Goal: Communication & Community: Answer question/provide support

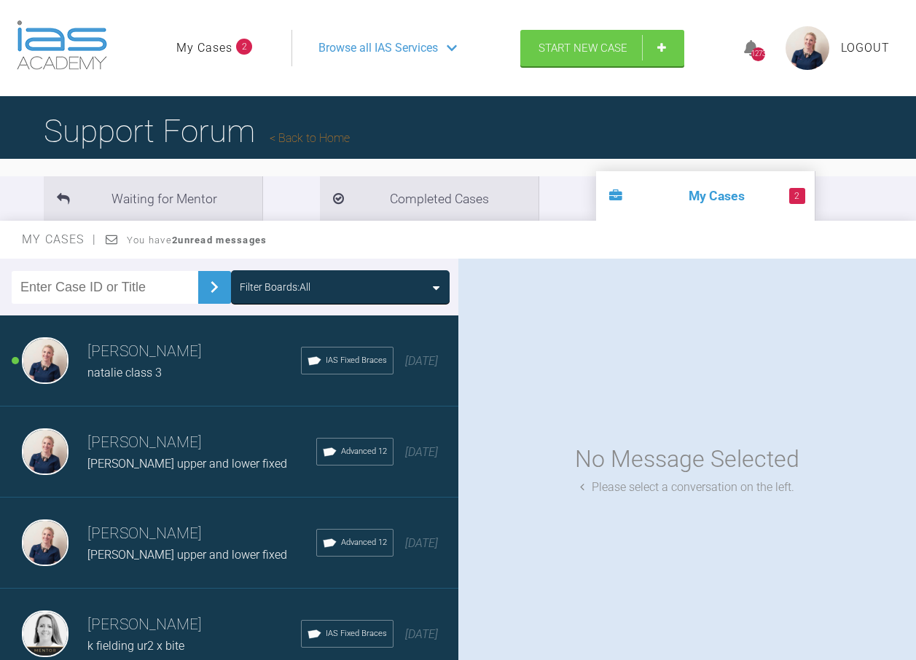
click at [309, 291] on div "Filter Boards: All" at bounding box center [340, 287] width 201 height 16
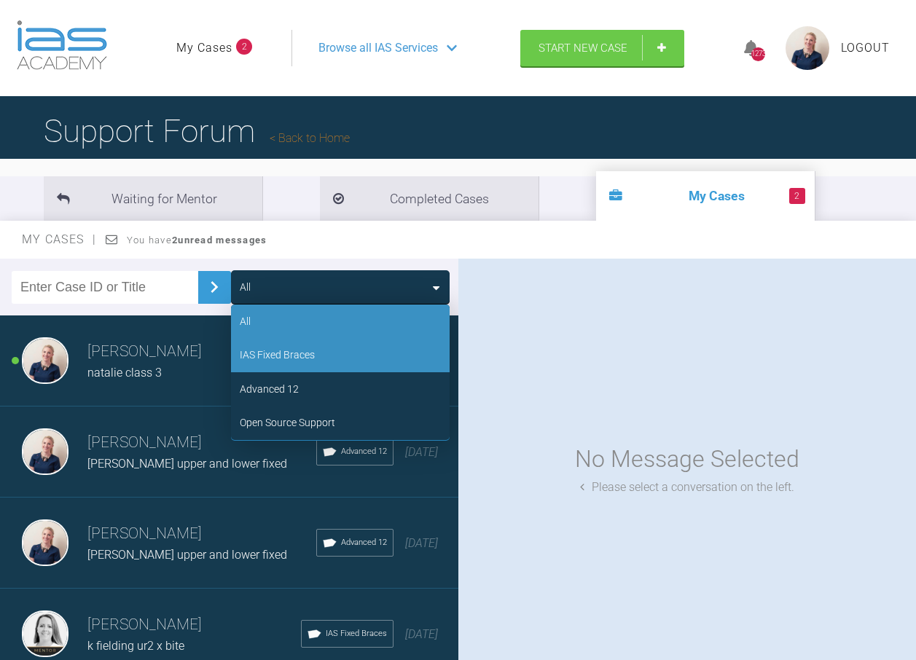
click at [310, 351] on div "IAS Fixed Braces" at bounding box center [277, 355] width 75 height 16
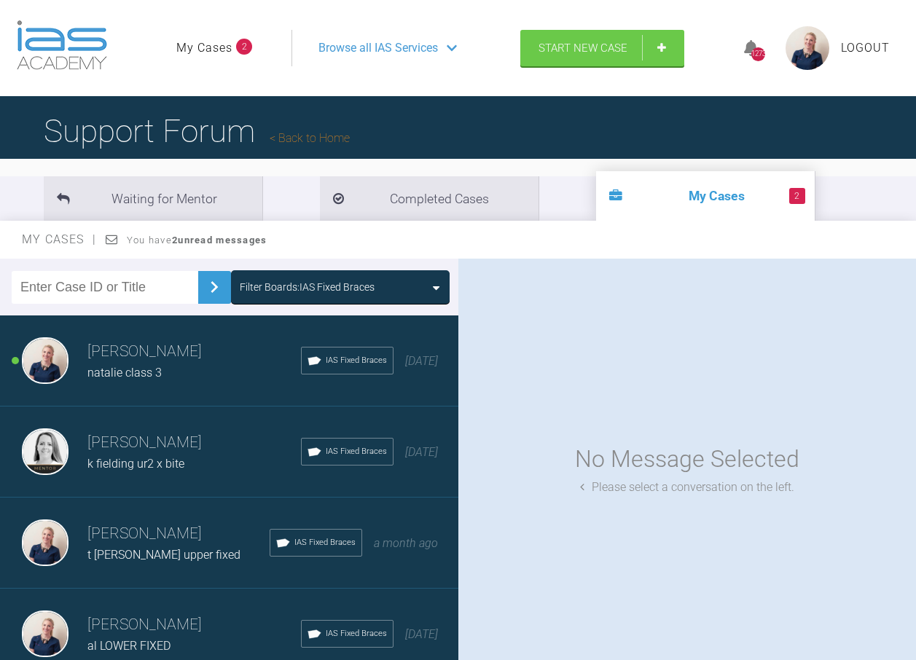
click at [205, 355] on h3 "[PERSON_NAME]" at bounding box center [193, 352] width 213 height 25
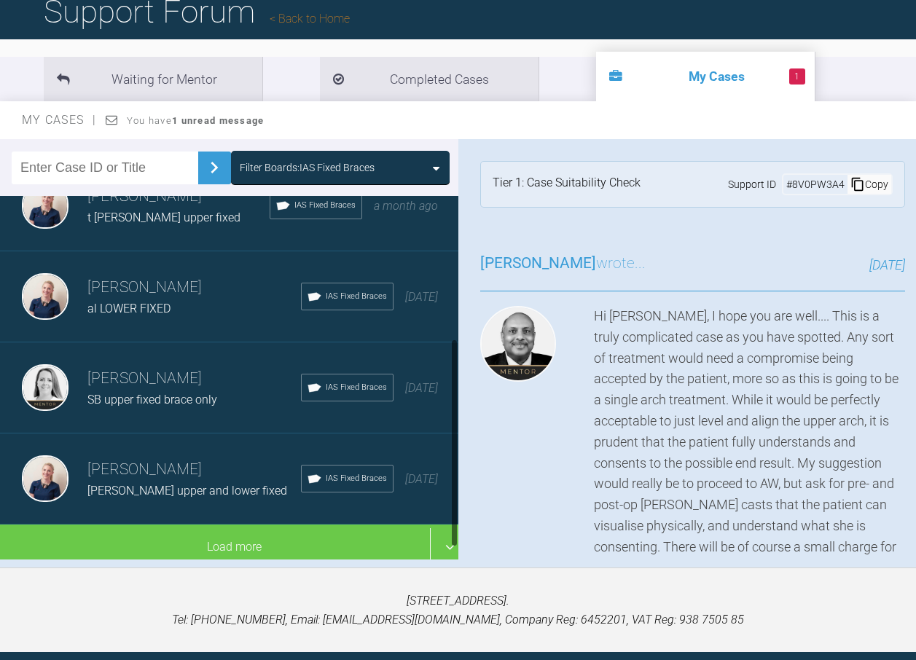
scroll to position [146, 0]
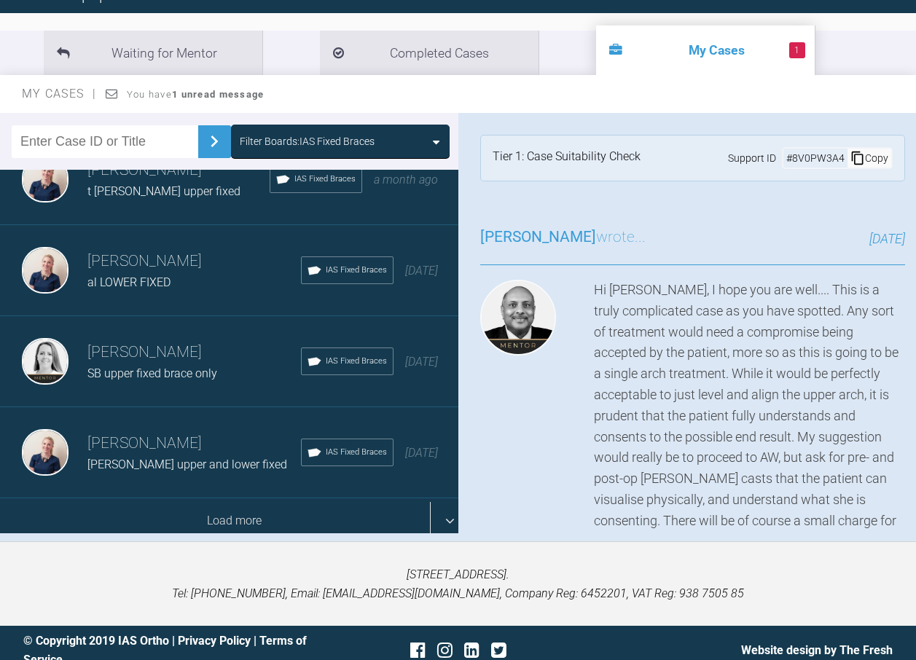
click at [198, 499] on div "Load more" at bounding box center [234, 520] width 469 height 45
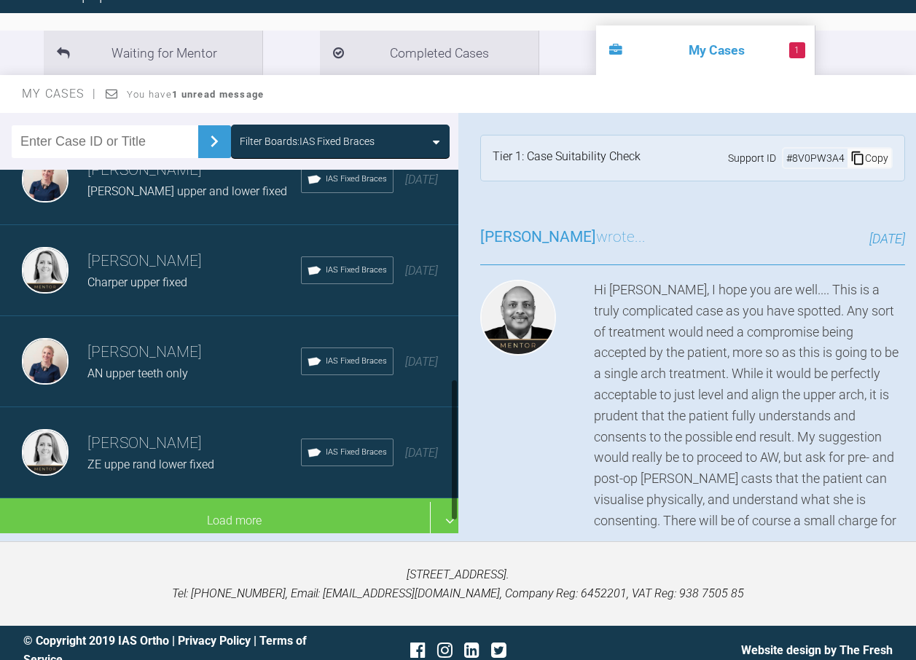
scroll to position [514, 0]
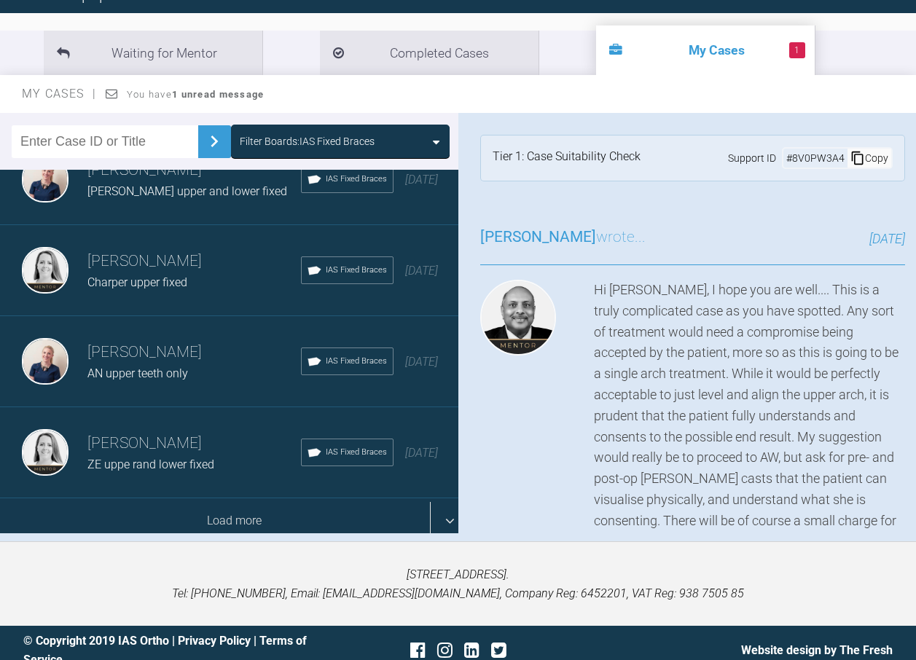
click at [231, 498] on div "Load more" at bounding box center [234, 520] width 469 height 45
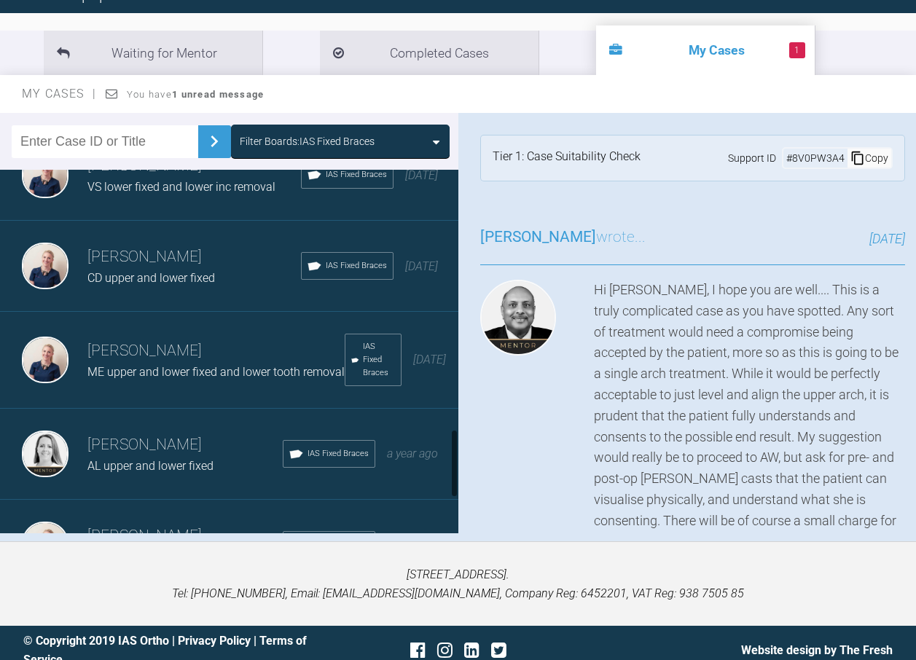
scroll to position [1388, 0]
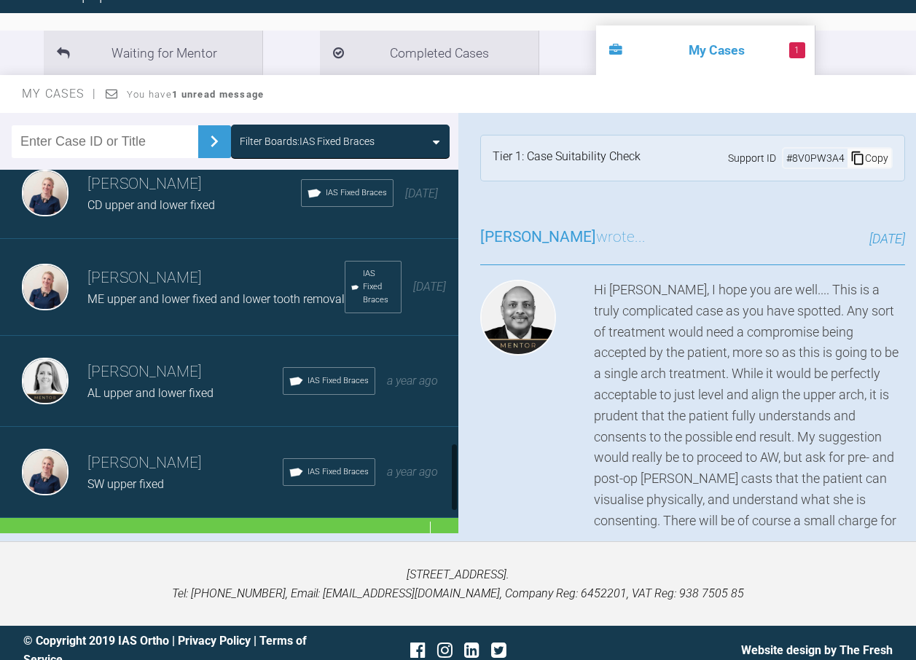
click at [350, 145] on div "Filter Boards: IAS Fixed Braces" at bounding box center [307, 141] width 135 height 16
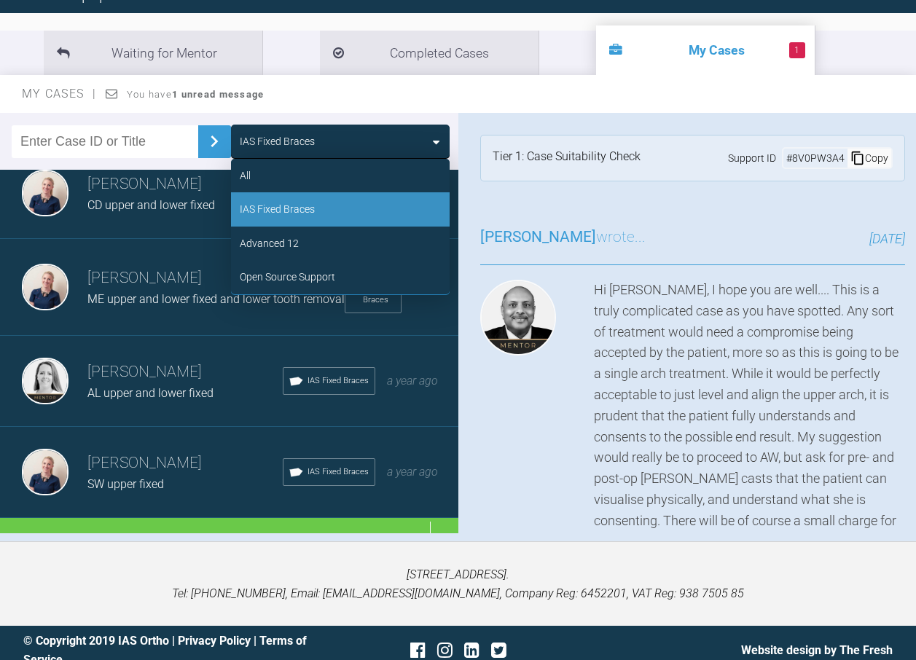
click at [326, 225] on div "IAS Fixed Braces" at bounding box center [340, 209] width 219 height 34
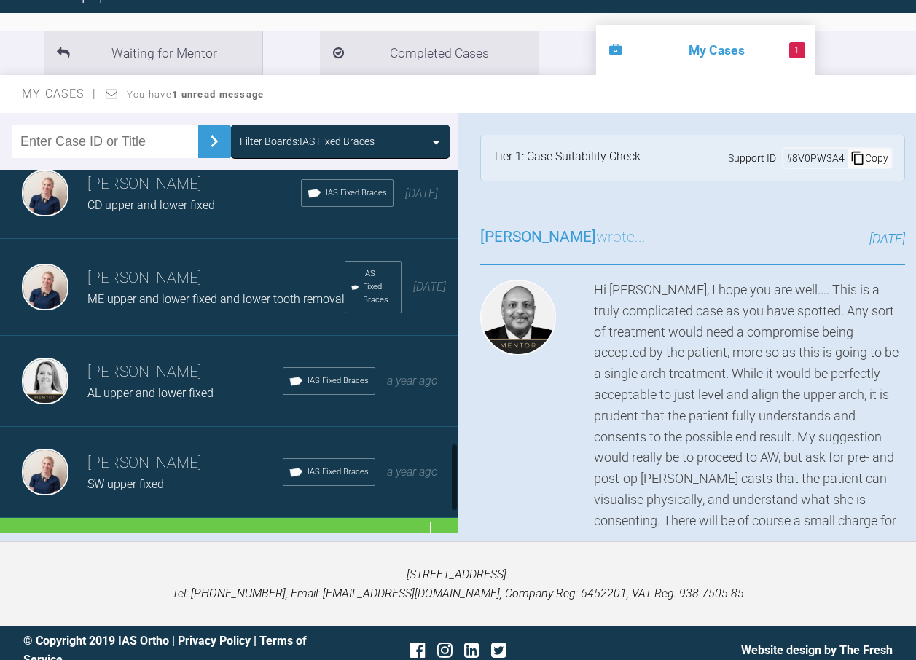
click at [326, 141] on div "Filter Boards: IAS Fixed Braces" at bounding box center [307, 141] width 135 height 16
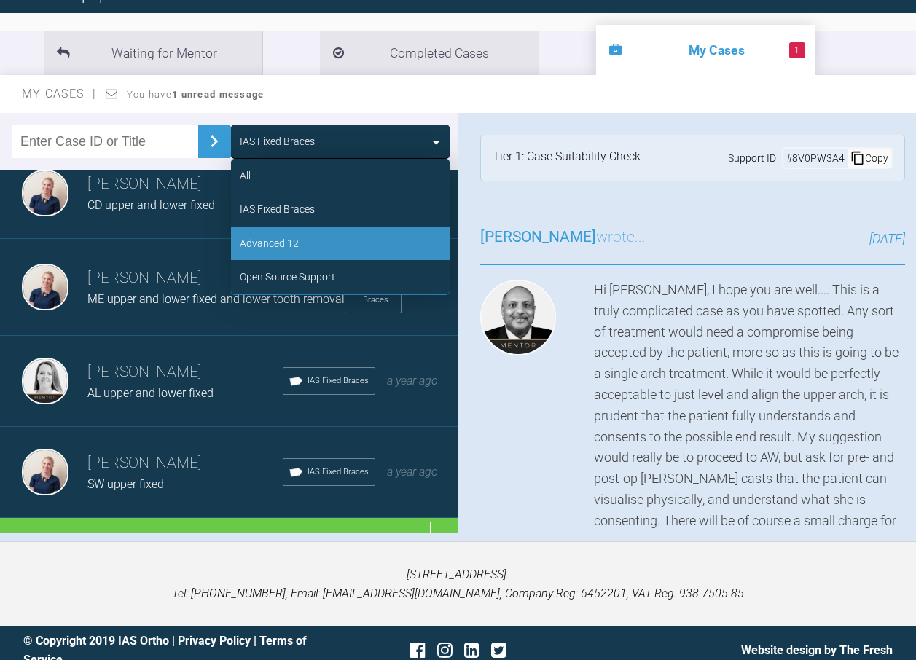
click at [323, 239] on div "Advanced 12" at bounding box center [340, 244] width 219 height 34
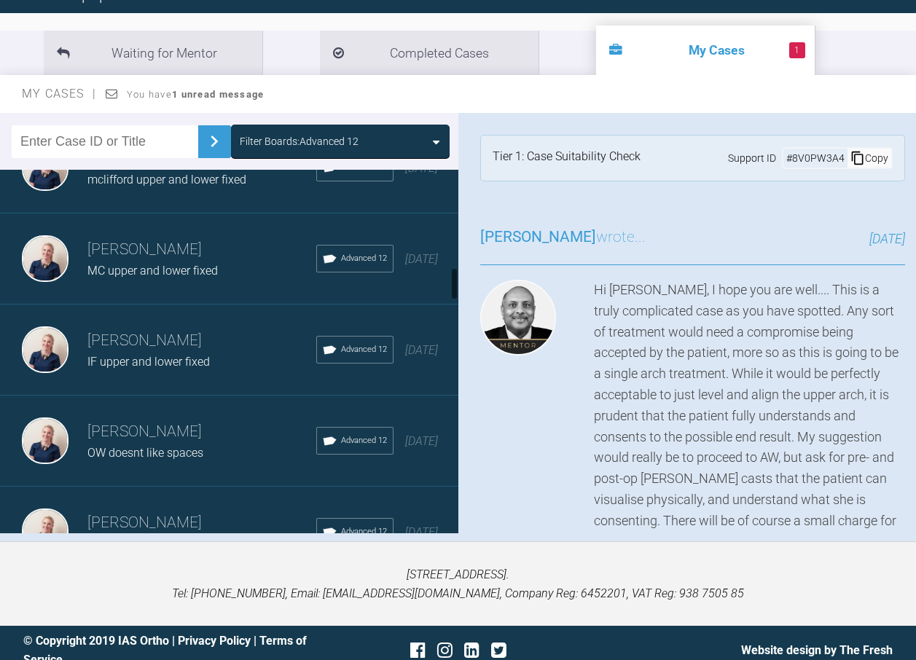
scroll to position [1093, 0]
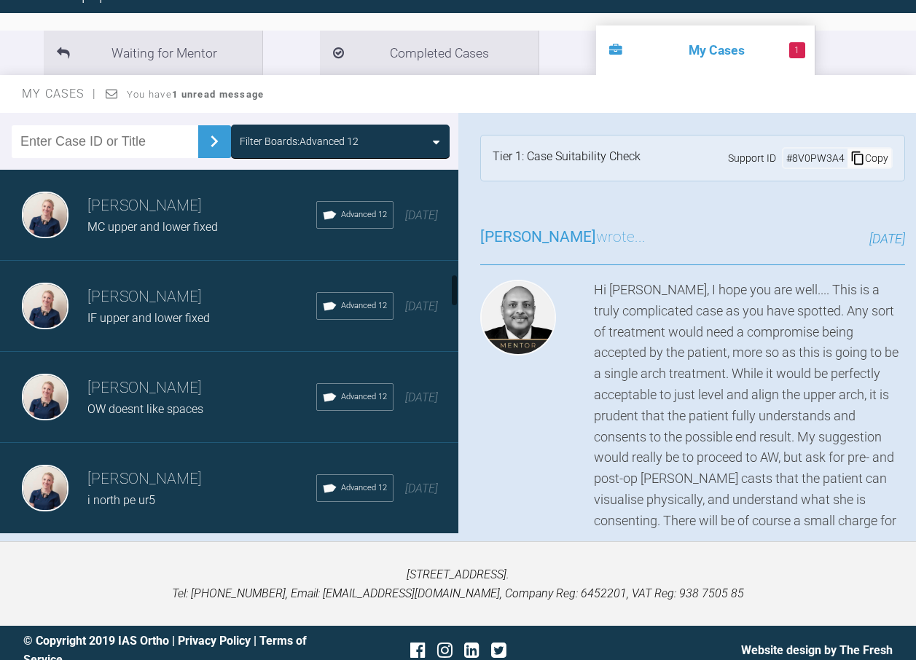
click at [171, 305] on h3 "[PERSON_NAME]" at bounding box center [201, 297] width 229 height 25
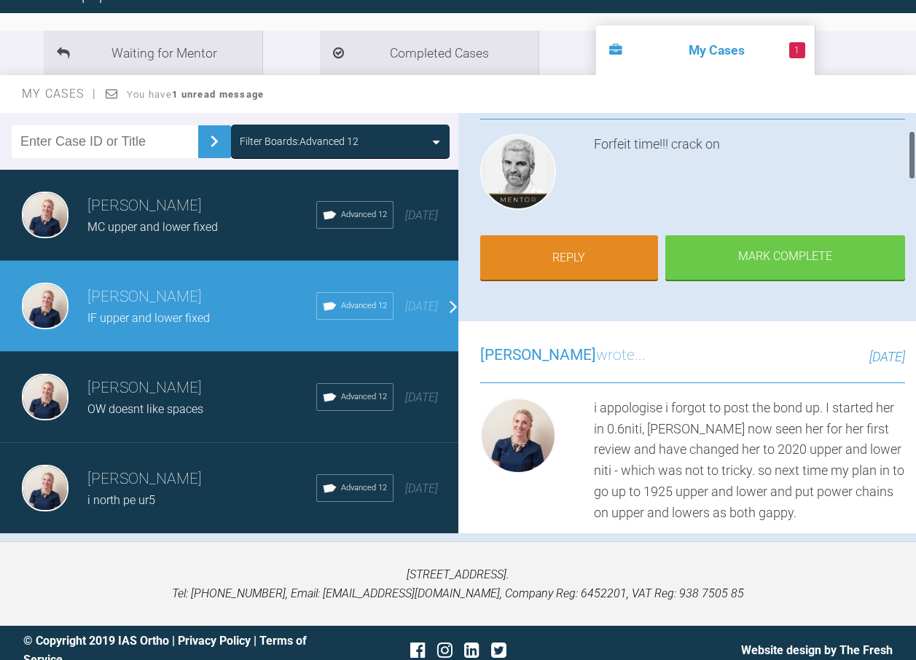
scroll to position [73, 0]
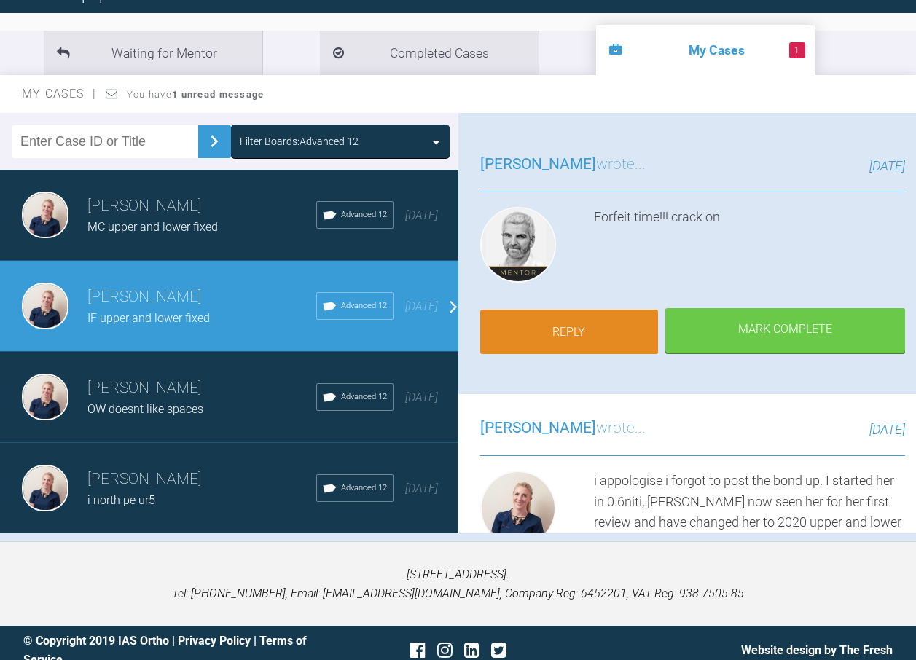
click at [618, 332] on link "Reply" at bounding box center [569, 332] width 179 height 45
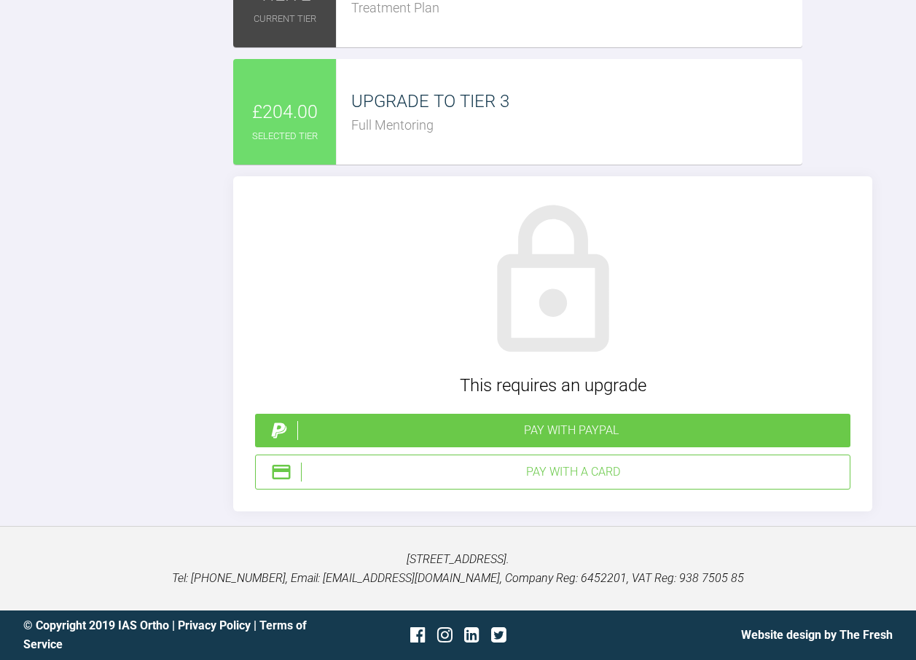
scroll to position [4273, 0]
type input "C:\fakepath\iforni31.jpg"
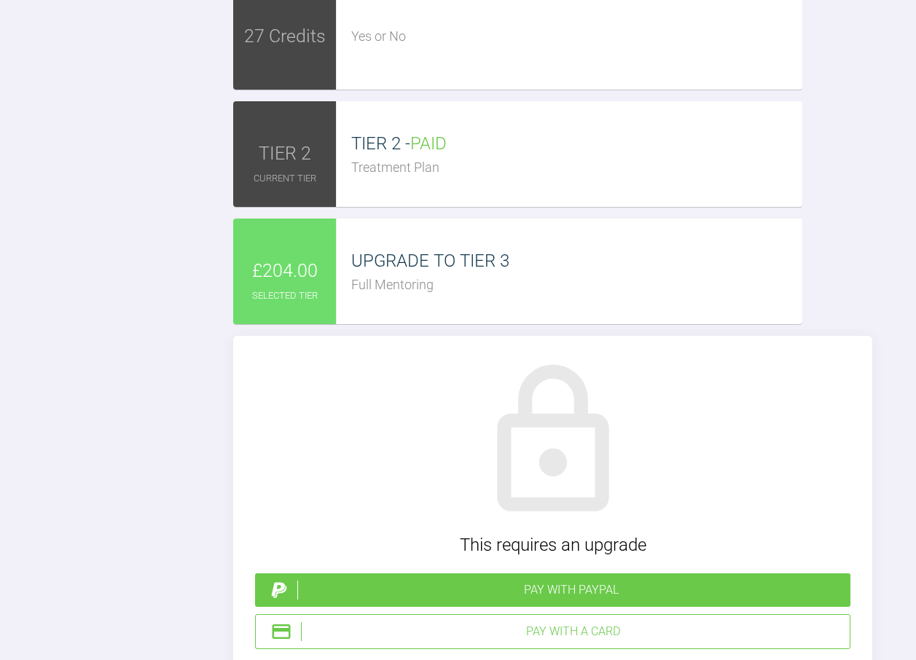
scroll to position [4418, 0]
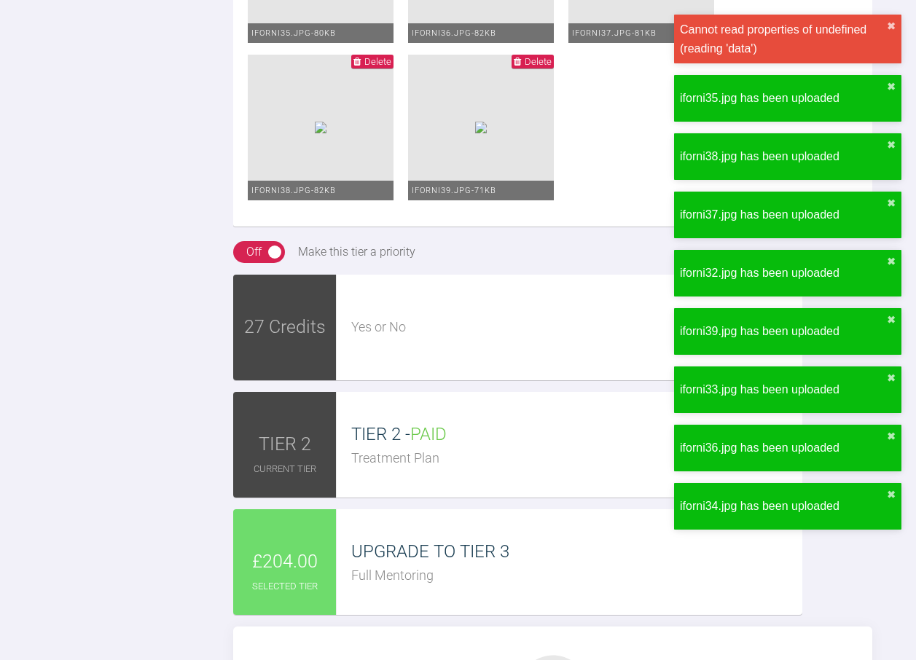
scroll to position [3981, 0]
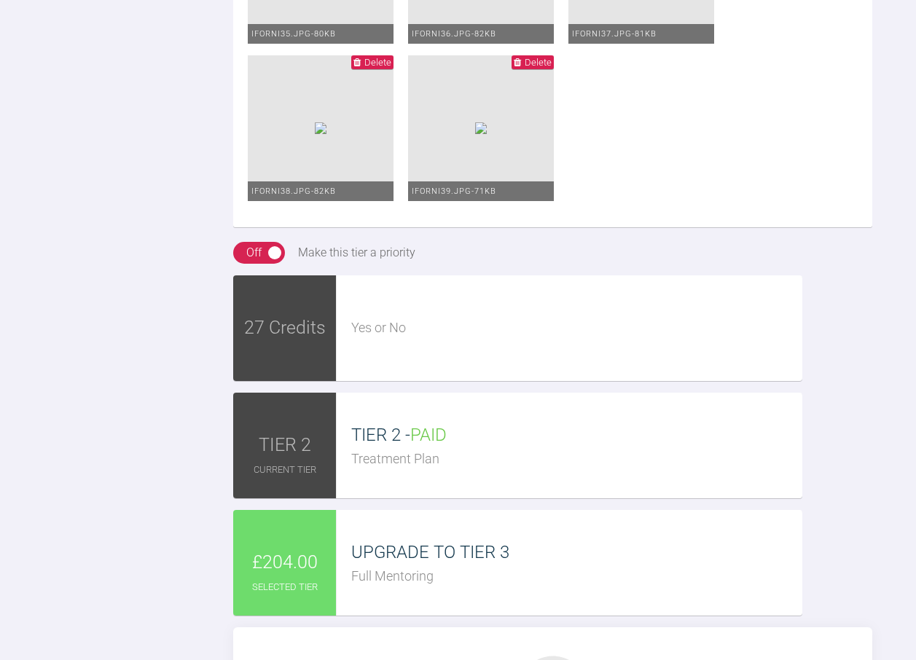
drag, startPoint x: 531, startPoint y: 448, endPoint x: 539, endPoint y: 452, distance: 8.8
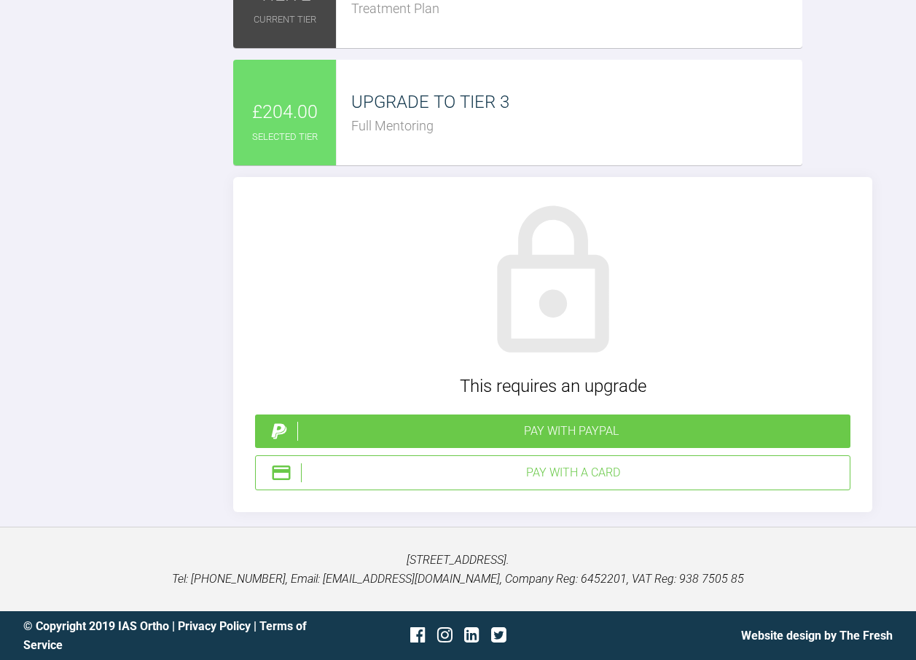
scroll to position [5438, 0]
type textarea "upper and lower 1925 niti with power chains ( there are gaps but they are nearl…"
click at [548, 441] on div "Pay with PayPal" at bounding box center [570, 431] width 547 height 19
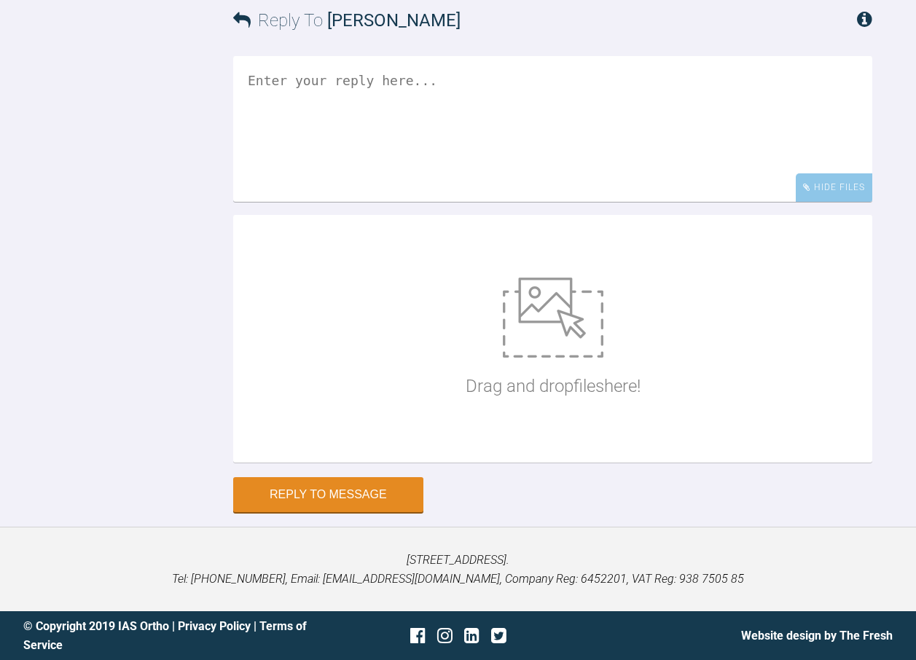
scroll to position [4427, 0]
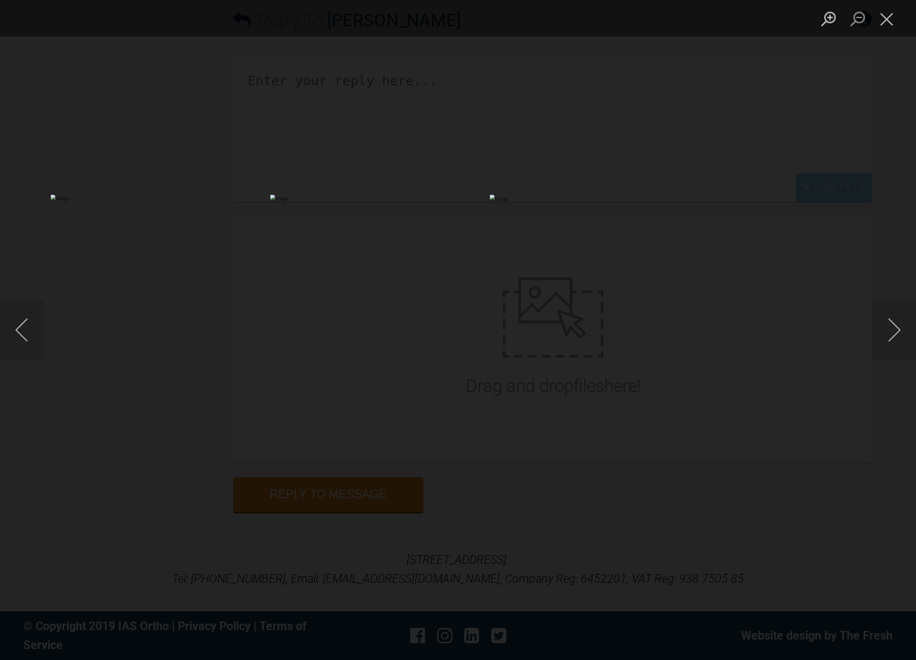
click at [446, 345] on img "Lightbox" at bounding box center [457, 330] width 375 height 270
click at [882, 28] on button "Close lightbox" at bounding box center [886, 19] width 29 height 26
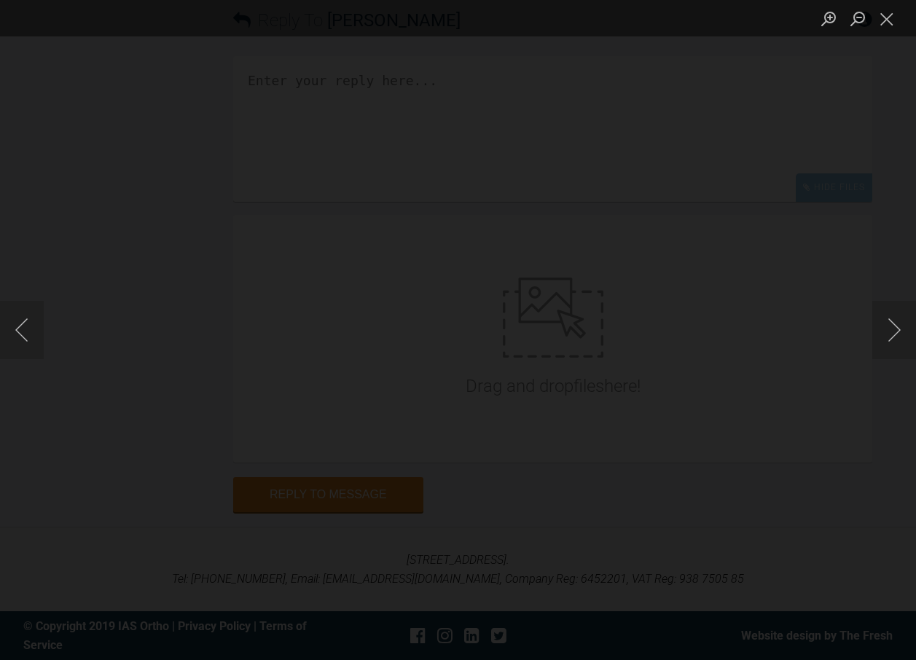
scroll to position [4354, 0]
click at [880, 13] on button "Close lightbox" at bounding box center [886, 19] width 29 height 26
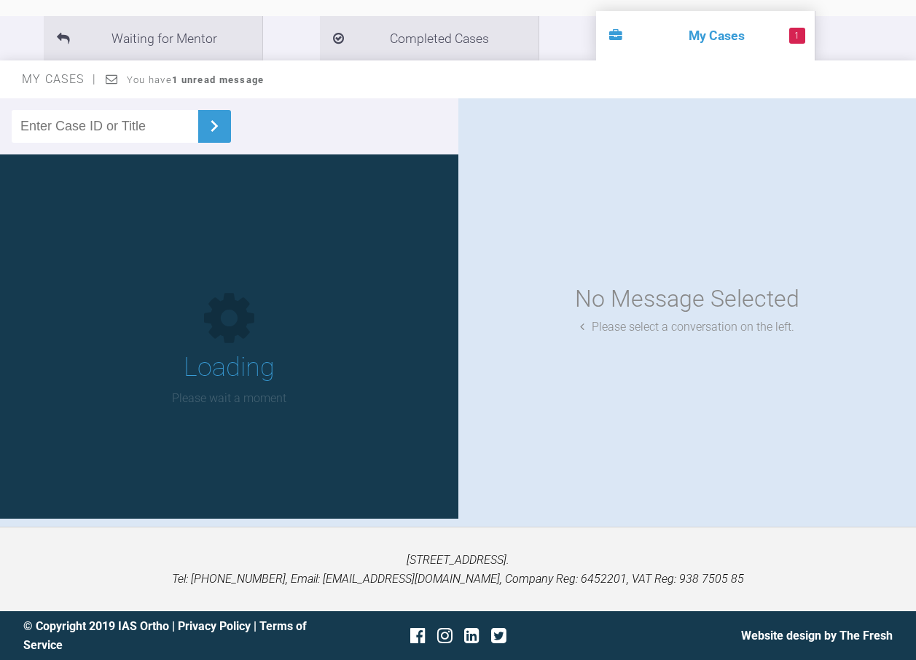
scroll to position [146, 0]
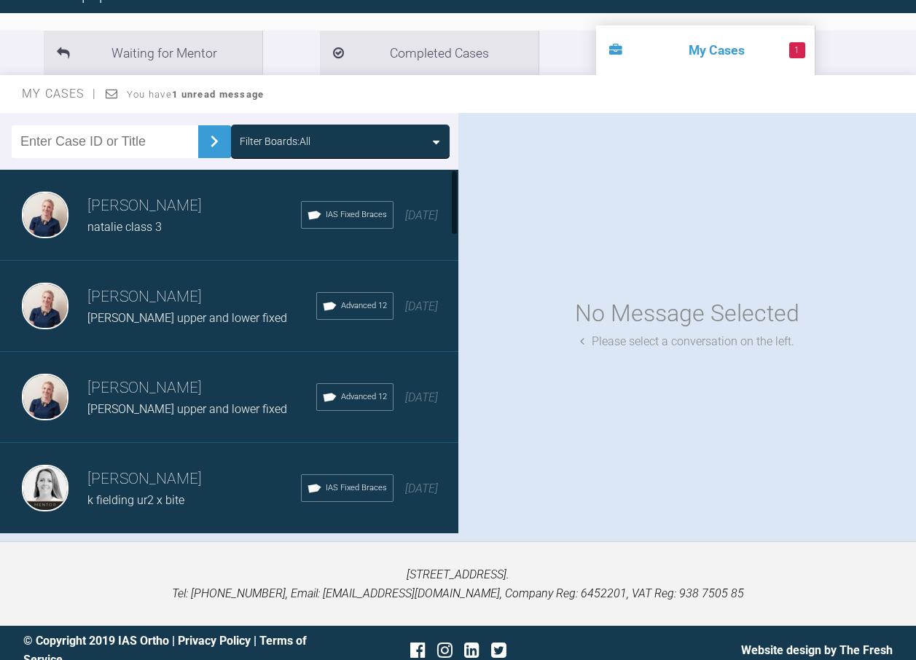
click at [329, 150] on div "Filter Boards: All" at bounding box center [340, 142] width 219 height 34
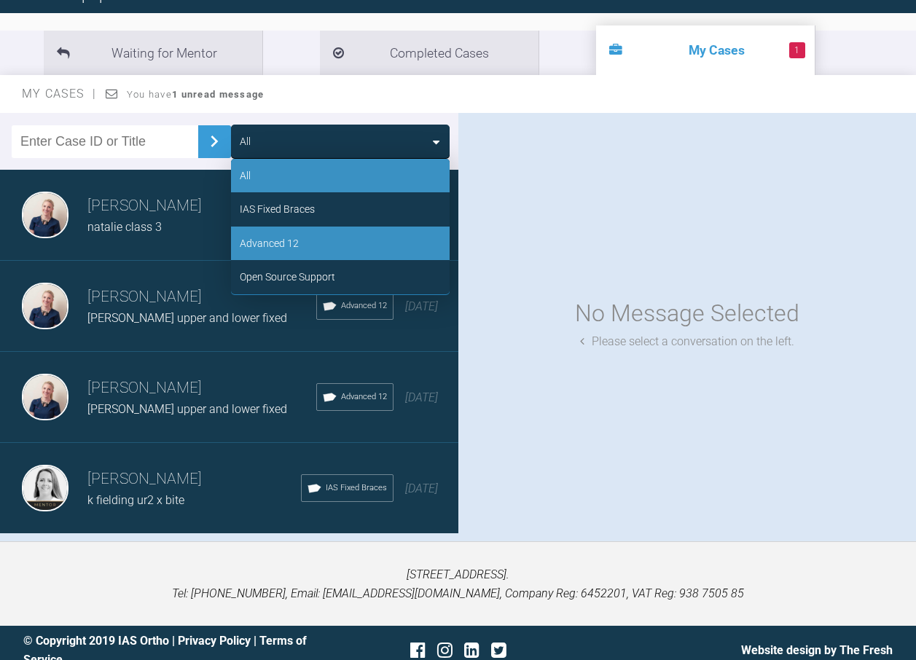
click at [330, 235] on div "Advanced 12" at bounding box center [340, 244] width 219 height 34
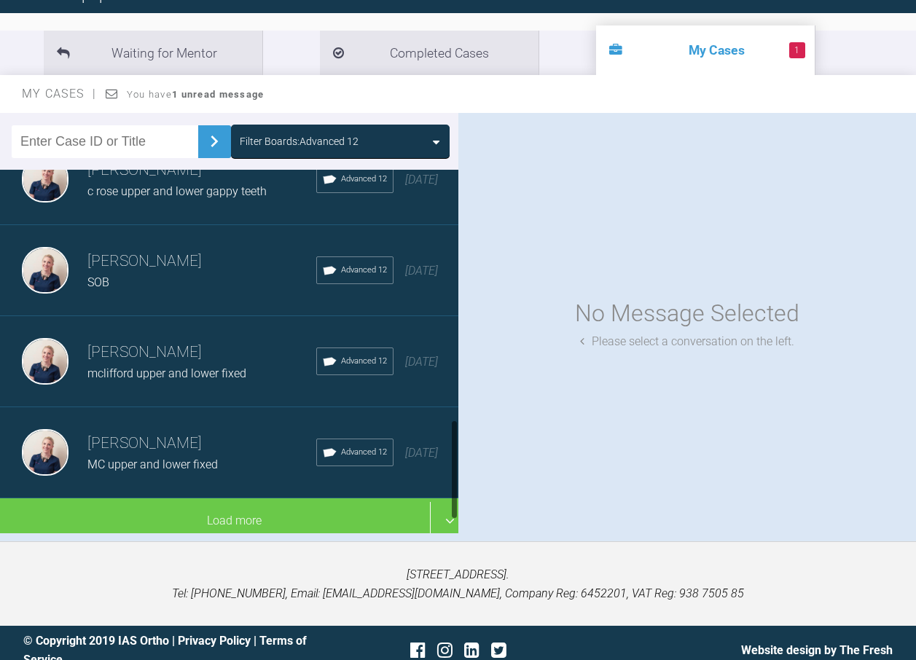
scroll to position [878, 0]
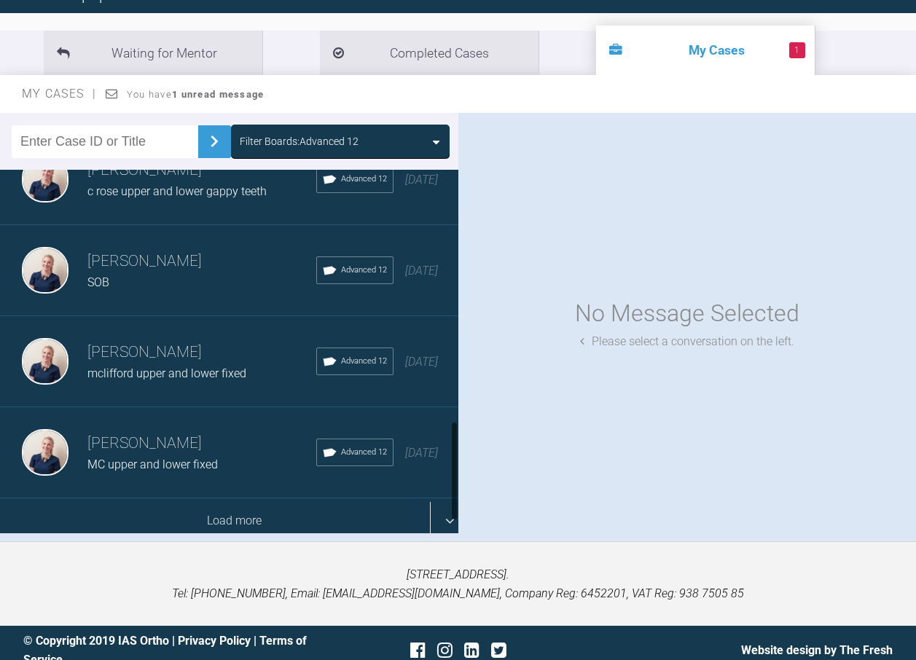
click at [231, 498] on div "Load more" at bounding box center [234, 520] width 469 height 45
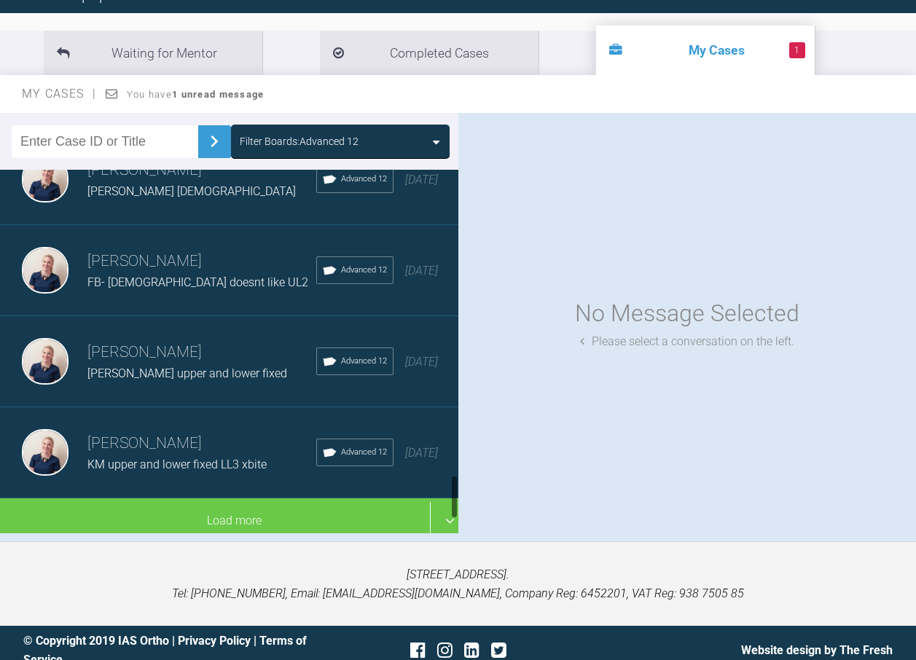
scroll to position [2426, 0]
click at [334, 140] on div "Filter Boards: Advanced 12" at bounding box center [299, 141] width 119 height 16
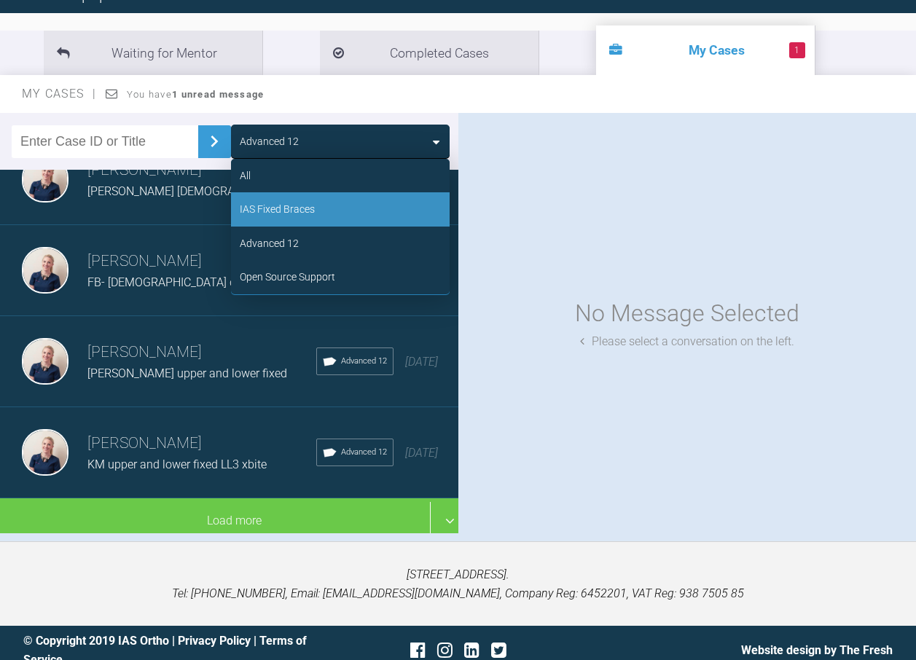
click at [314, 205] on div "IAS Fixed Braces" at bounding box center [340, 209] width 219 height 34
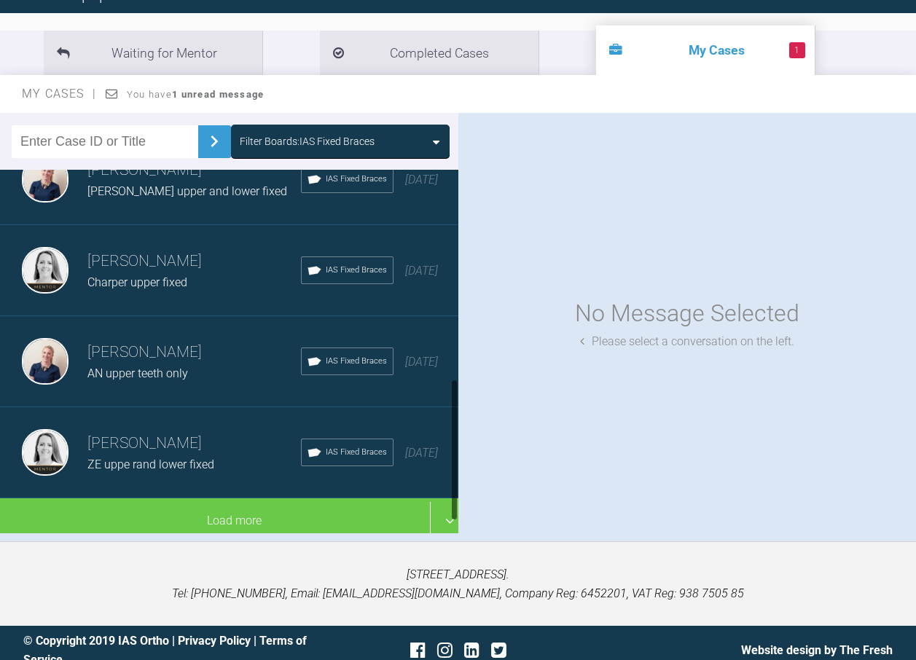
click at [297, 141] on div "Filter Boards: IAS Fixed Braces" at bounding box center [307, 141] width 135 height 16
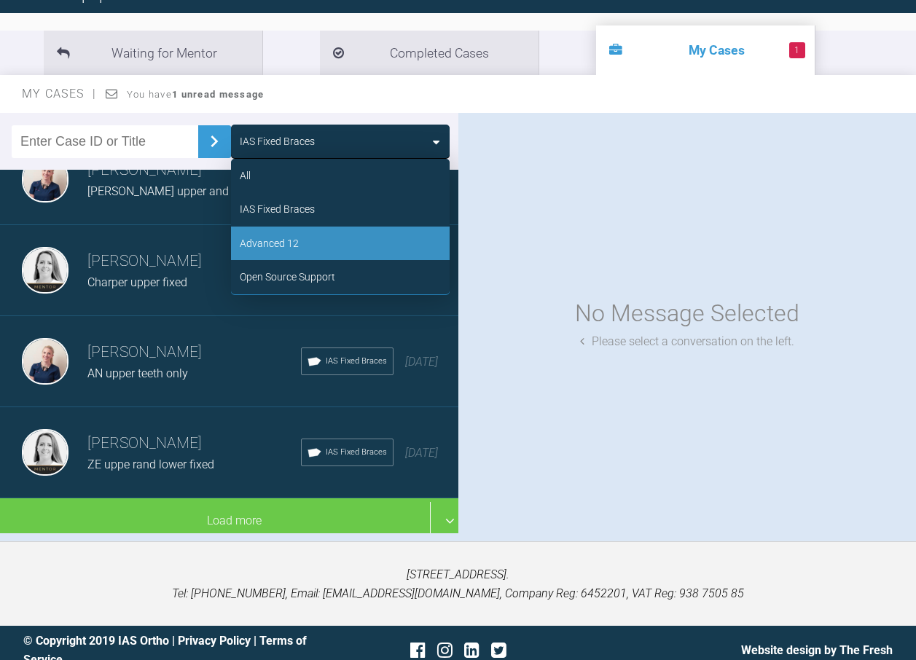
click at [307, 234] on div "Advanced 12" at bounding box center [340, 244] width 219 height 34
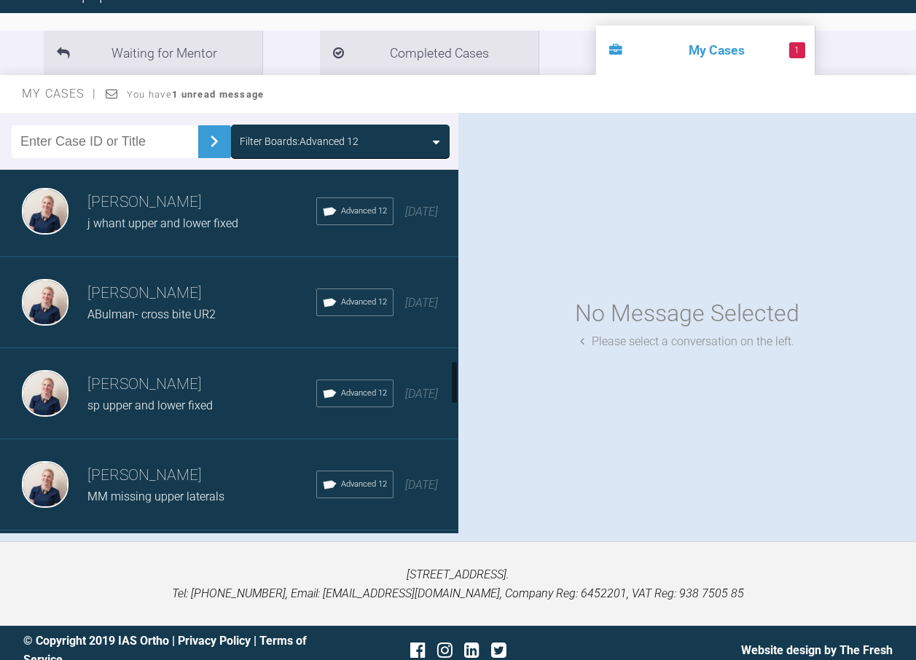
scroll to position [1479, 0]
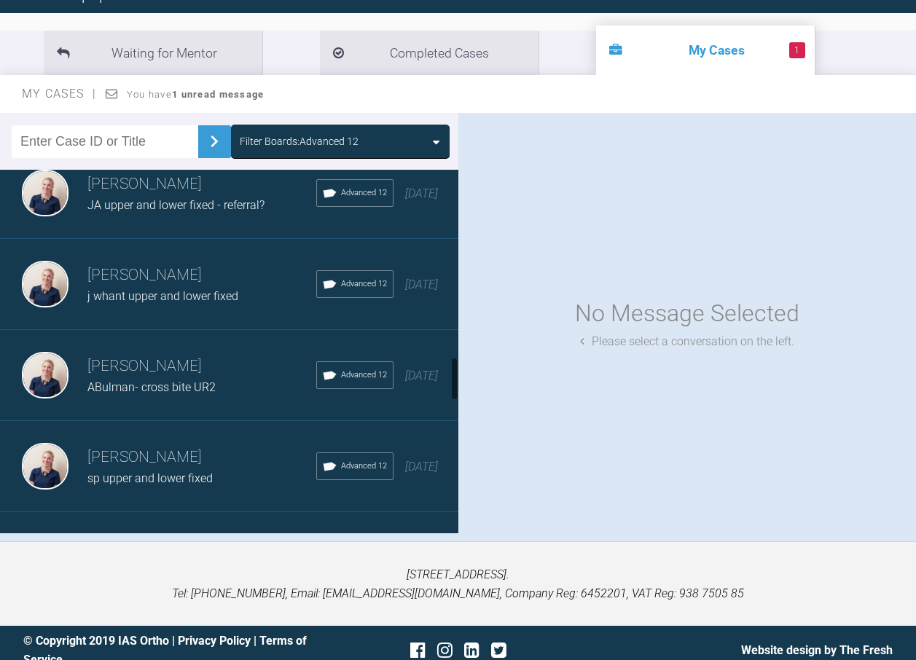
click at [169, 273] on h3 "[PERSON_NAME]" at bounding box center [201, 275] width 229 height 25
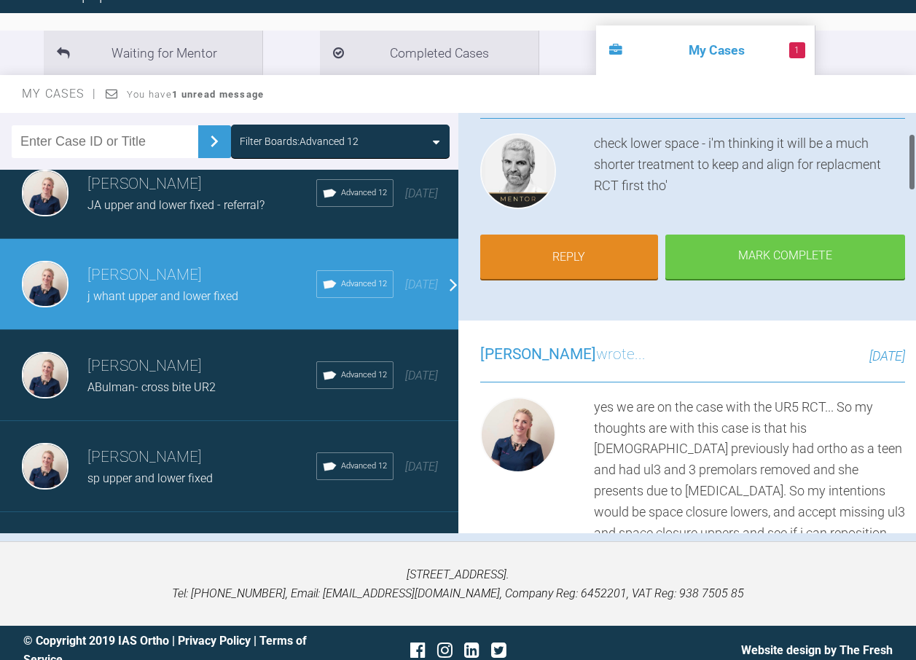
scroll to position [146, 0]
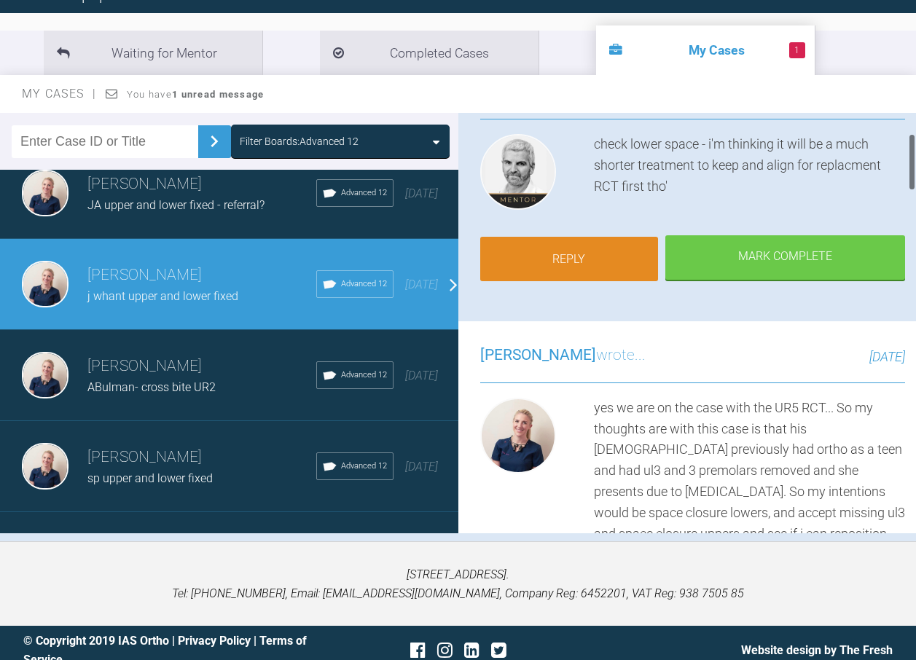
click at [588, 256] on link "Reply" at bounding box center [569, 259] width 179 height 45
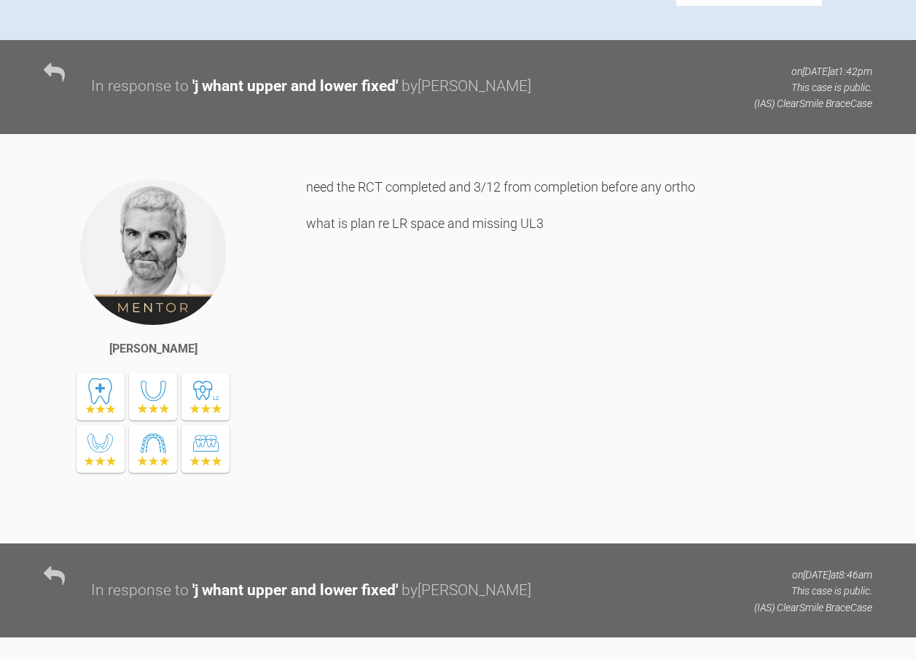
scroll to position [719, 0]
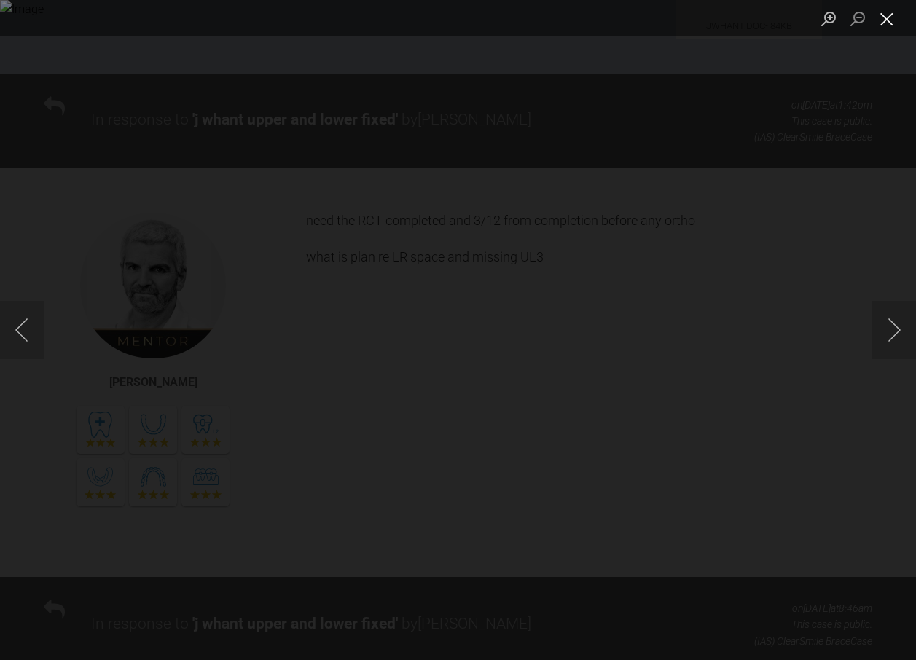
click at [892, 23] on button "Close lightbox" at bounding box center [886, 19] width 29 height 26
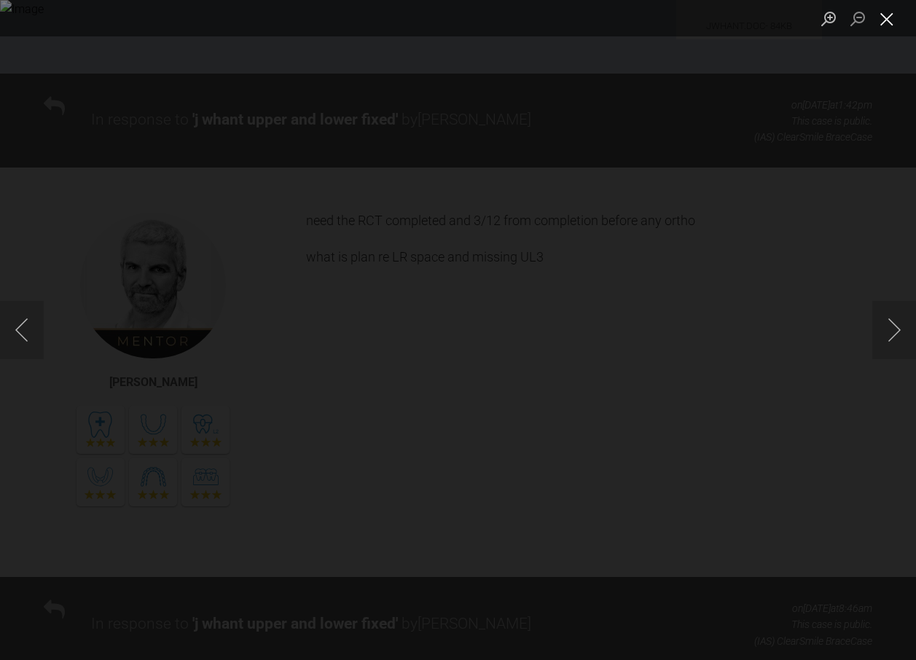
click at [879, 20] on button "Close lightbox" at bounding box center [886, 19] width 29 height 26
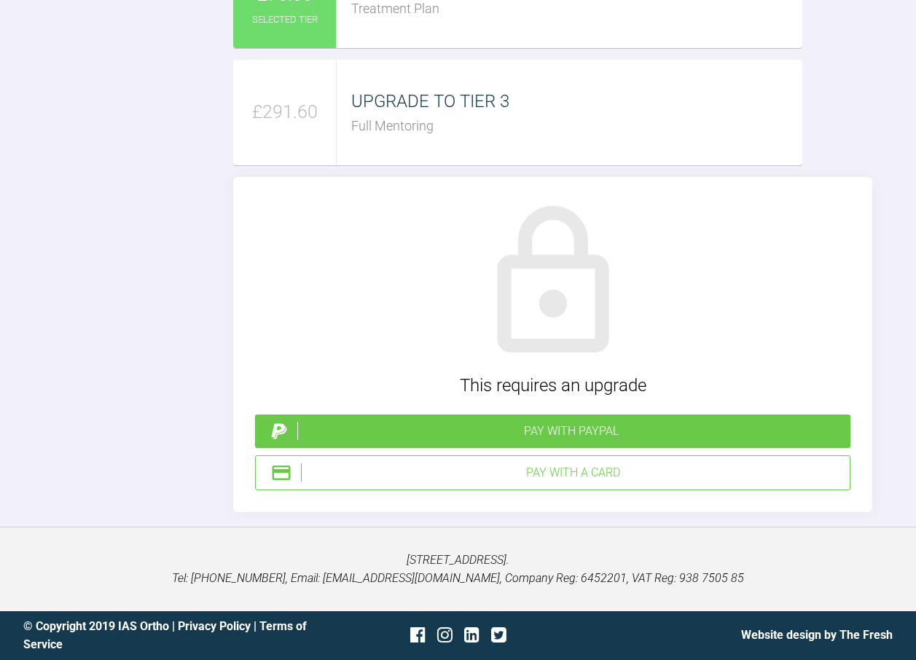
scroll to position [3196, 0]
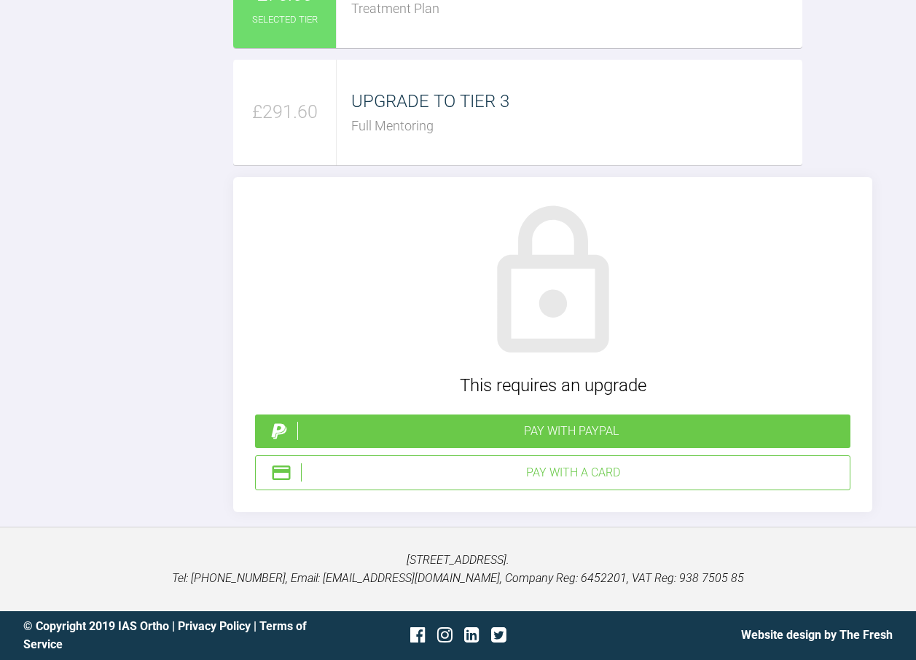
scroll to position [3051, 0]
drag, startPoint x: 775, startPoint y: 202, endPoint x: 693, endPoint y: 209, distance: 82.7
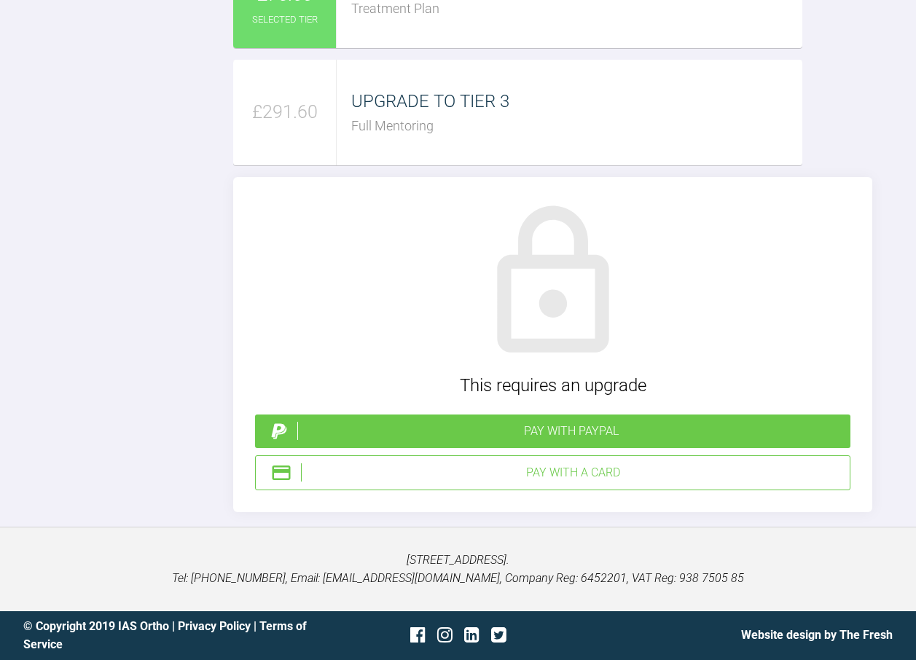
type textarea "root canal done- all looking good now... LR 3 mm space currently ll- 1mm space …"
click at [562, 441] on div "Pay with PayPal" at bounding box center [570, 431] width 547 height 19
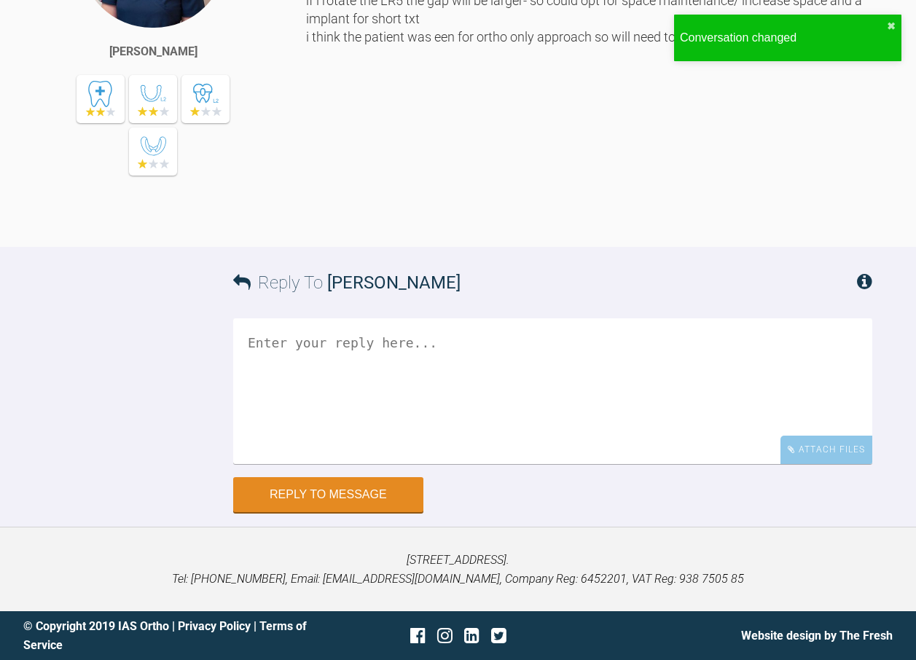
scroll to position [3350, 0]
